Goal: Information Seeking & Learning: Learn about a topic

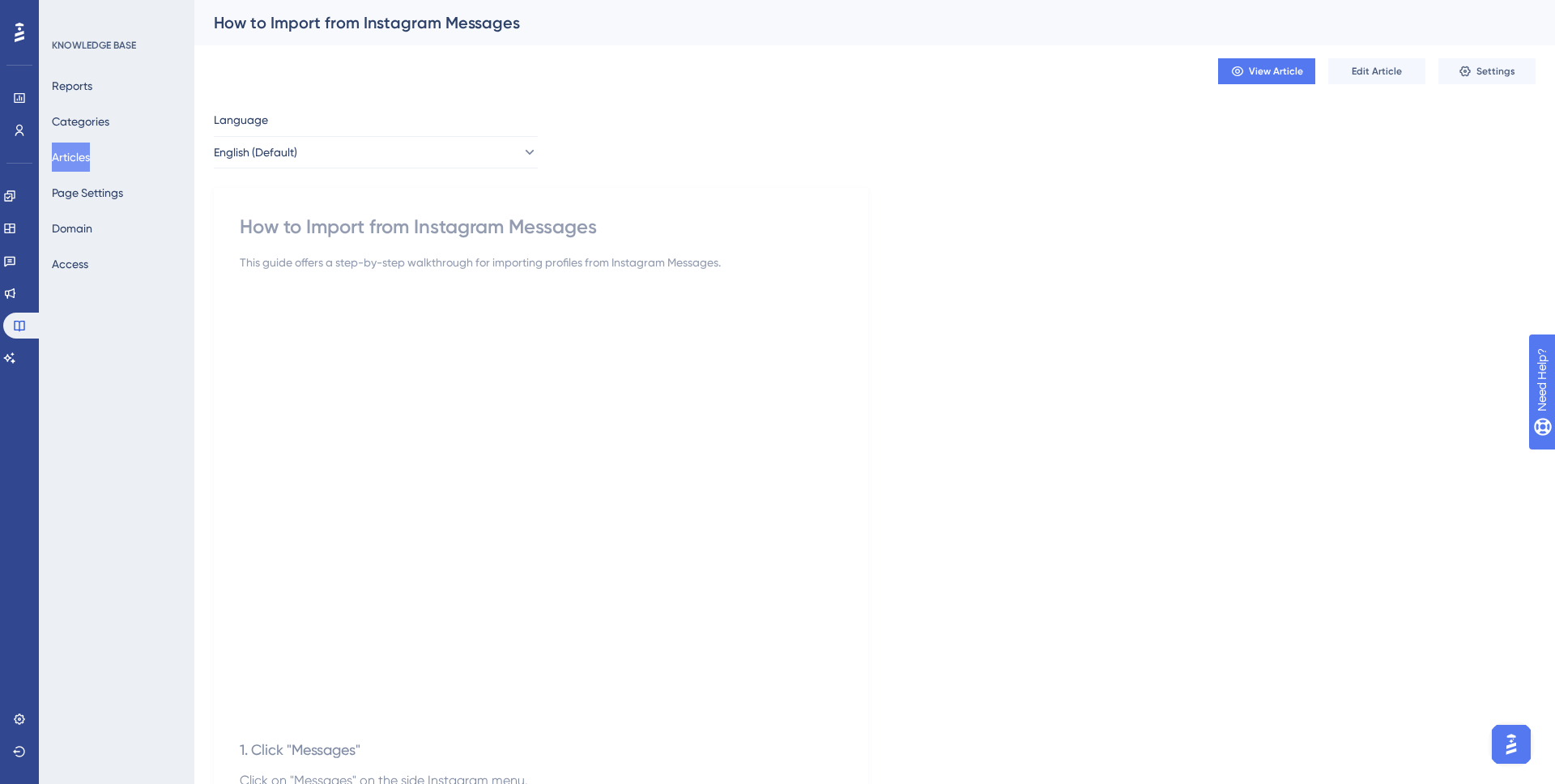
click at [15, 38] on icon at bounding box center [19, 32] width 10 height 19
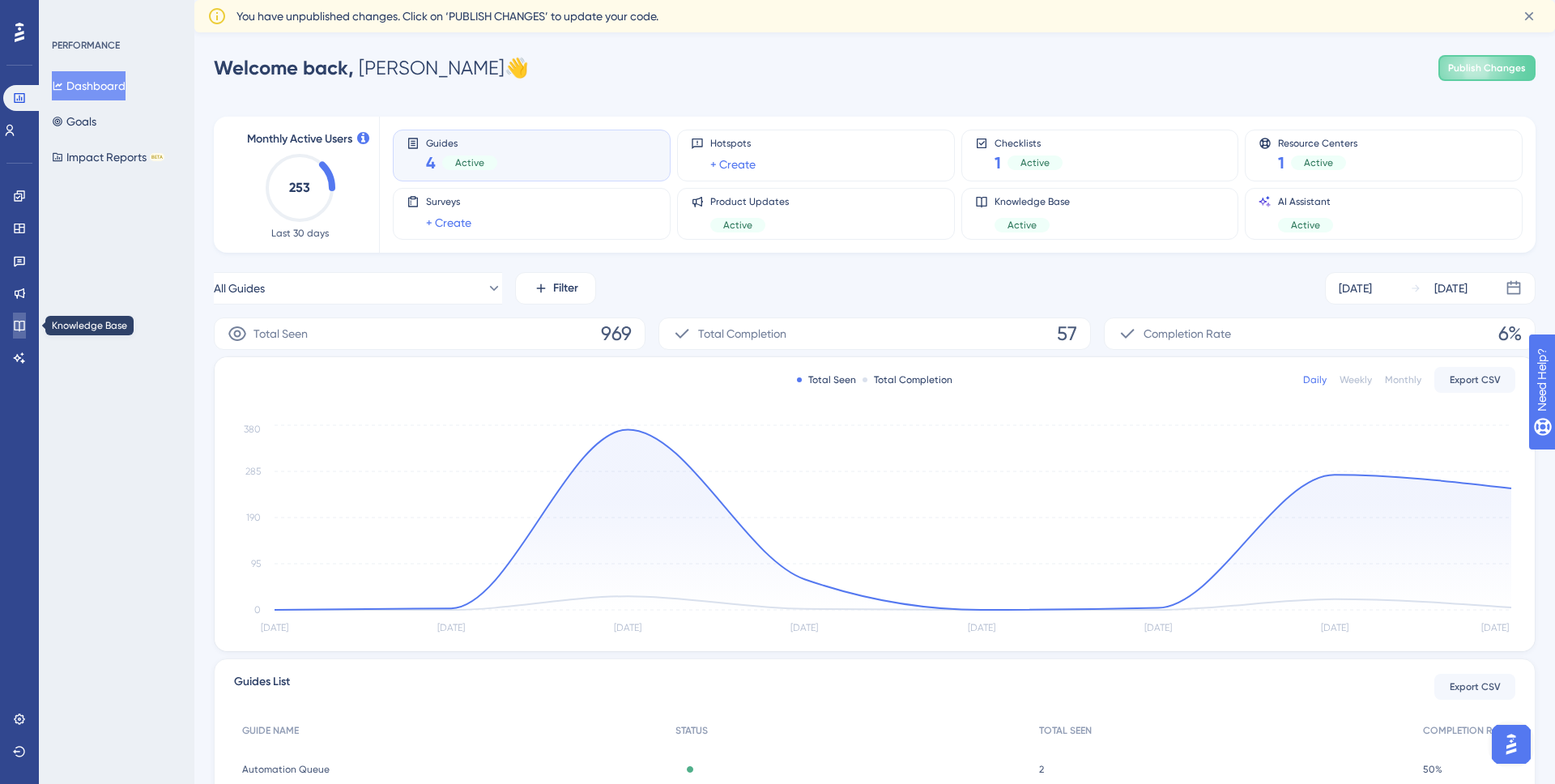
click at [19, 319] on icon at bounding box center [19, 325] width 13 height 13
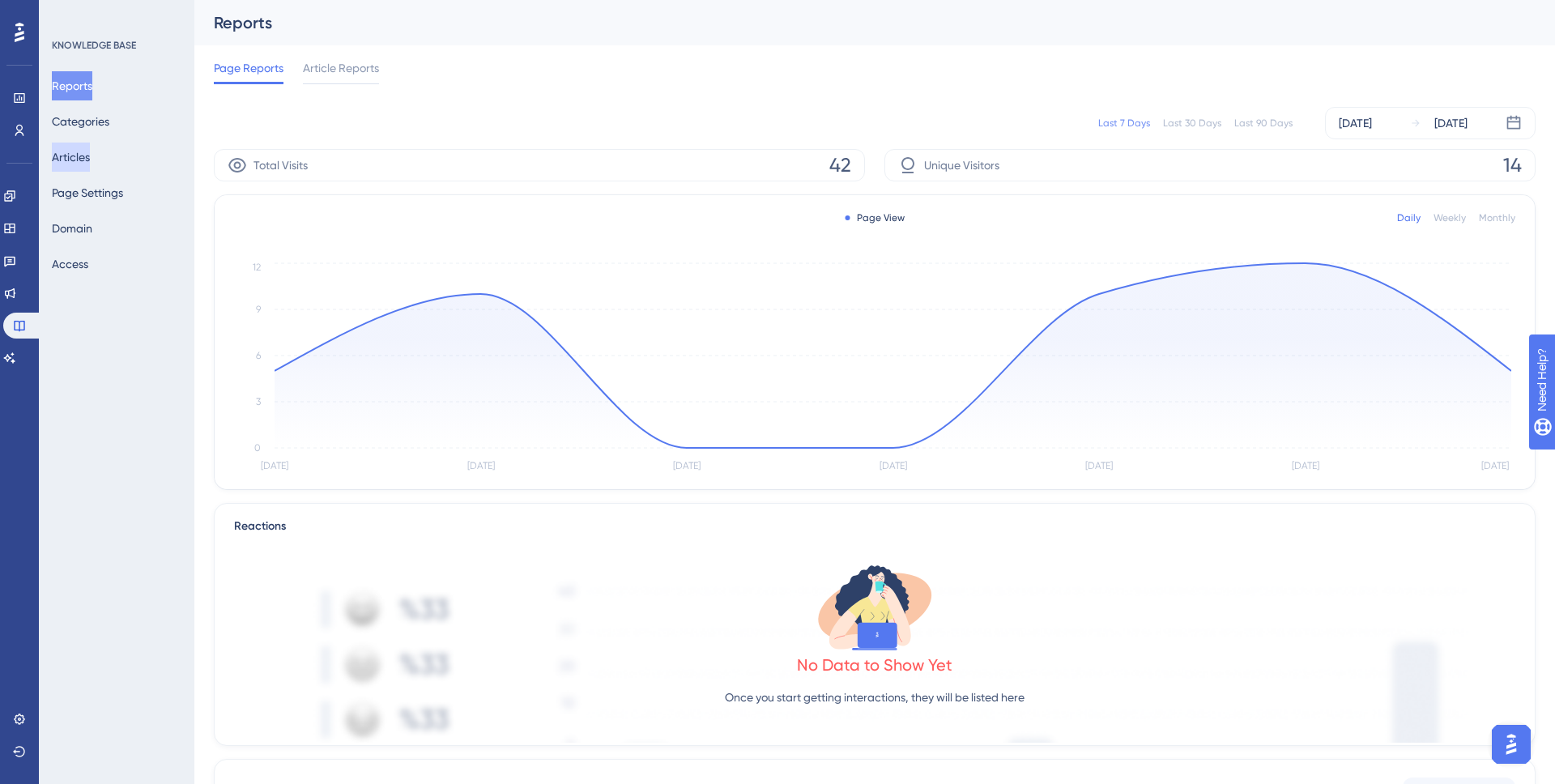
click at [88, 167] on button "Articles" at bounding box center [71, 156] width 38 height 29
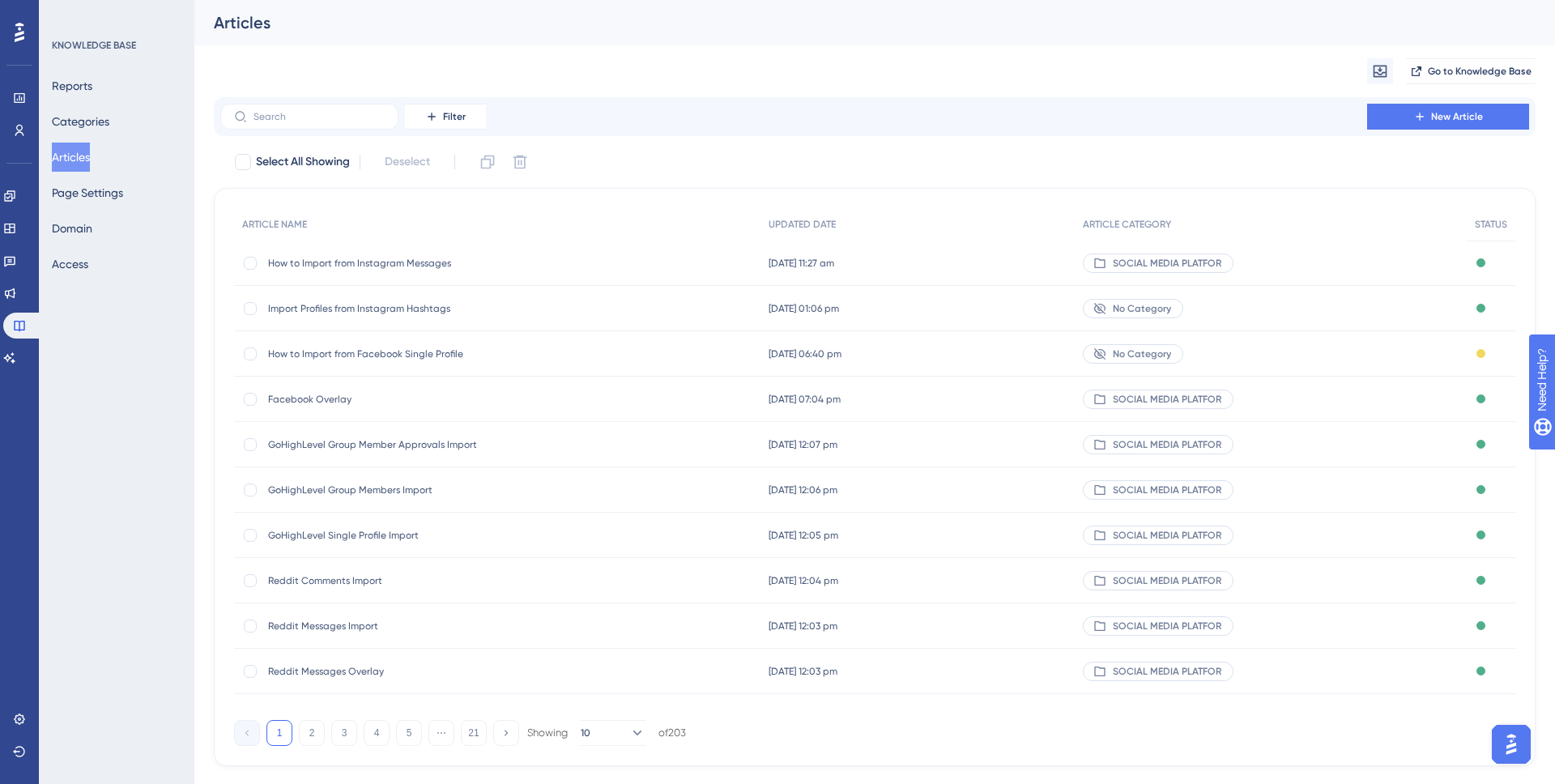
click at [382, 320] on div "Import Profiles from Instagram Hashtags Import Profiles from Instagram Hashtags" at bounding box center [398, 309] width 259 height 45
